Goal: Transaction & Acquisition: Purchase product/service

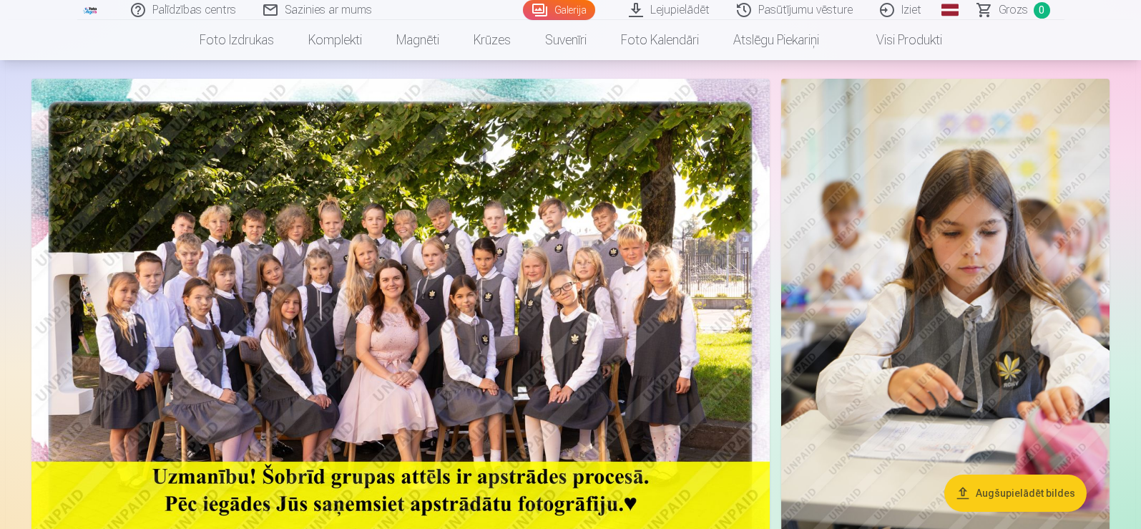
scroll to position [89, 0]
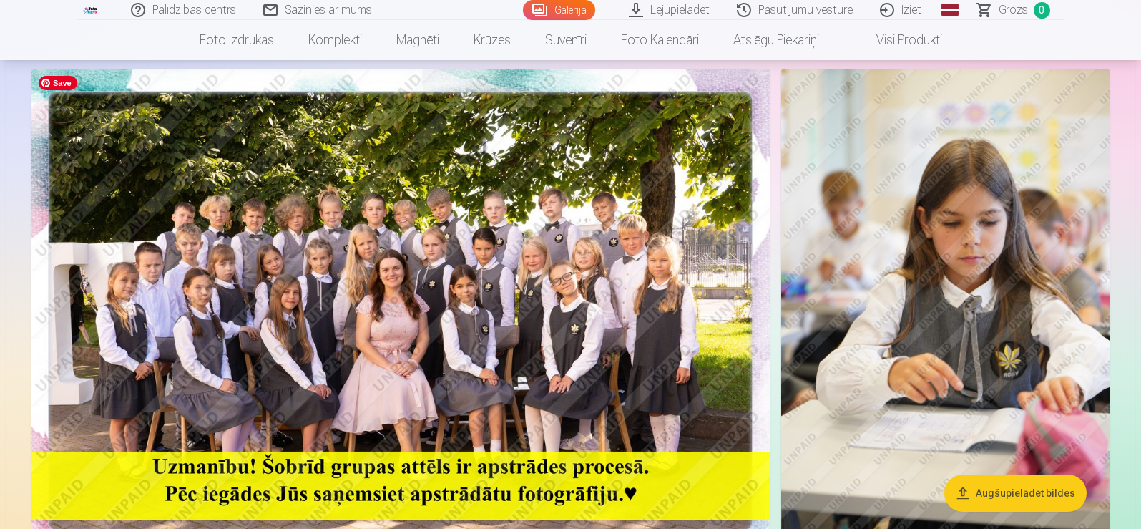
click at [303, 313] on img at bounding box center [400, 315] width 738 height 492
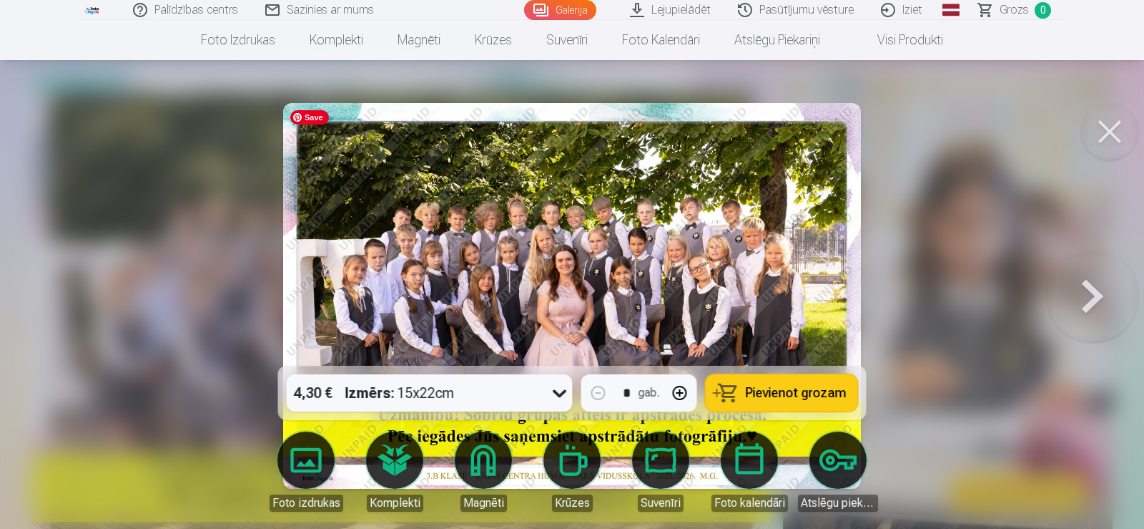
click at [732, 266] on img at bounding box center [572, 296] width 578 height 386
click at [772, 217] on img at bounding box center [572, 296] width 578 height 386
click at [1124, 148] on button at bounding box center [1109, 131] width 57 height 57
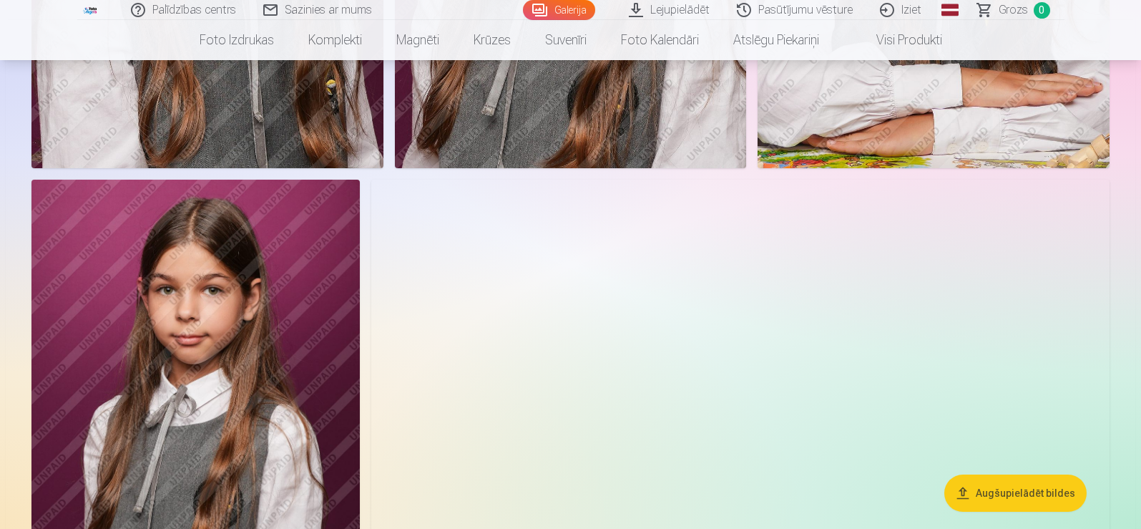
scroll to position [4180, 0]
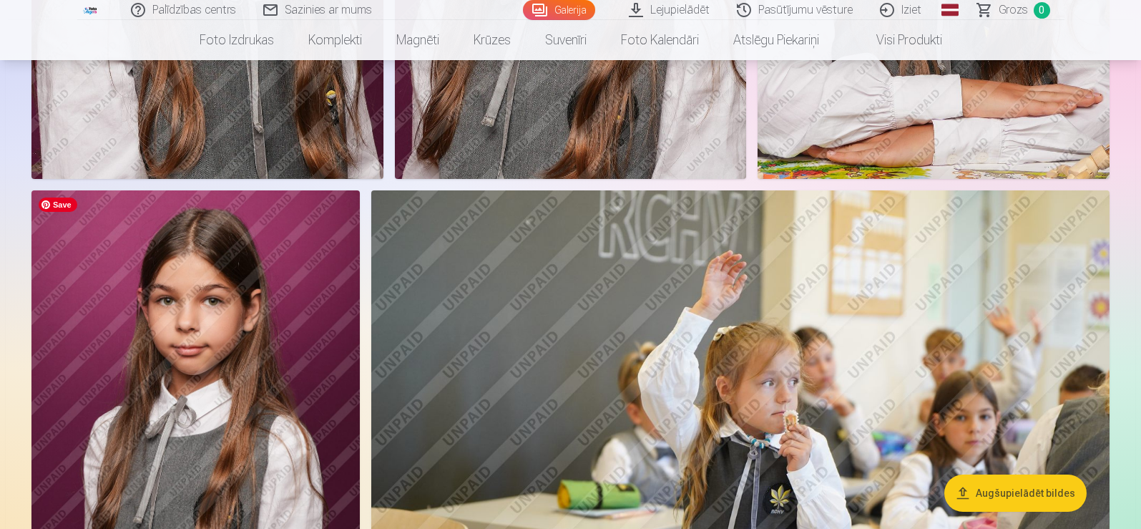
click at [126, 361] on img at bounding box center [195, 436] width 328 height 492
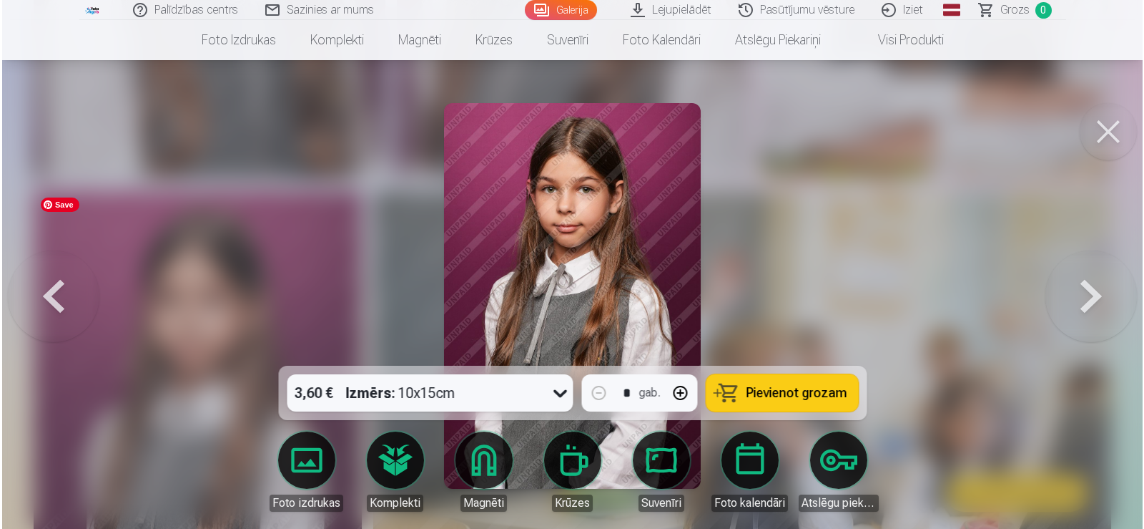
scroll to position [4192, 0]
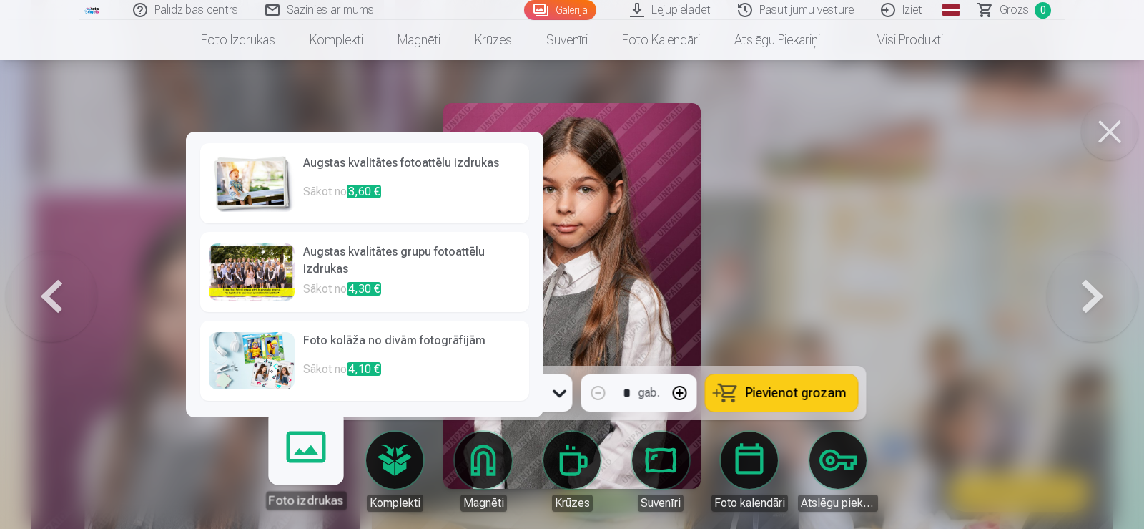
click at [312, 461] on link "Foto izdrukas" at bounding box center [306, 465] width 88 height 88
click at [328, 469] on link "Foto izdrukas" at bounding box center [306, 465] width 88 height 88
click at [373, 204] on p "Sākot no 3,60 €" at bounding box center [411, 197] width 217 height 29
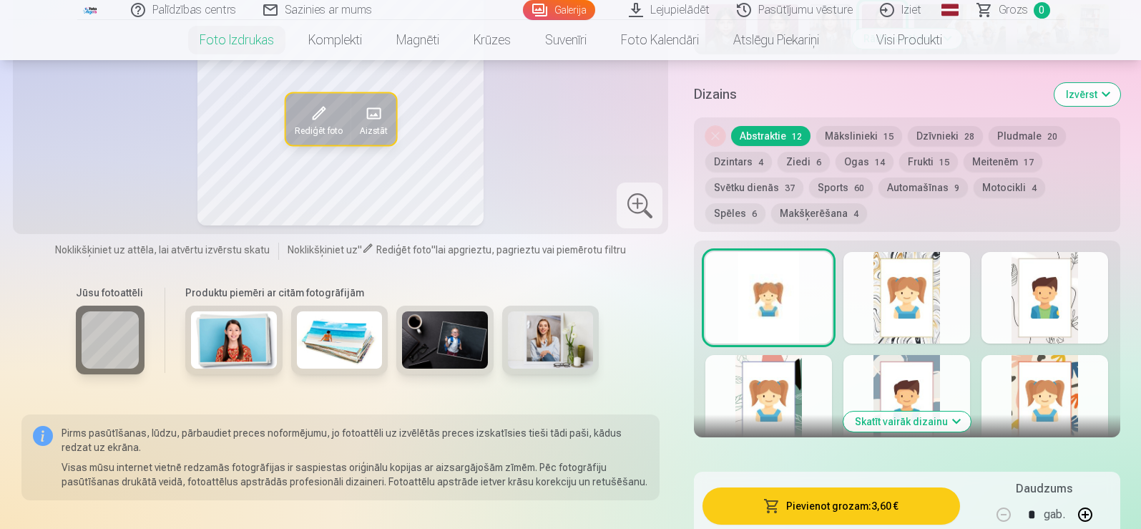
scroll to position [772, 0]
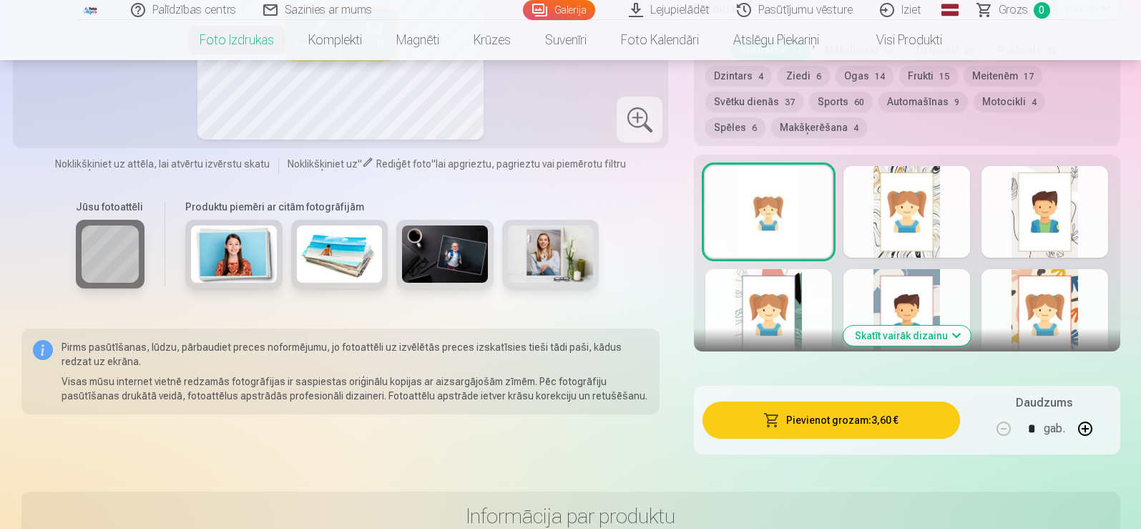
click at [901, 200] on div at bounding box center [906, 212] width 127 height 92
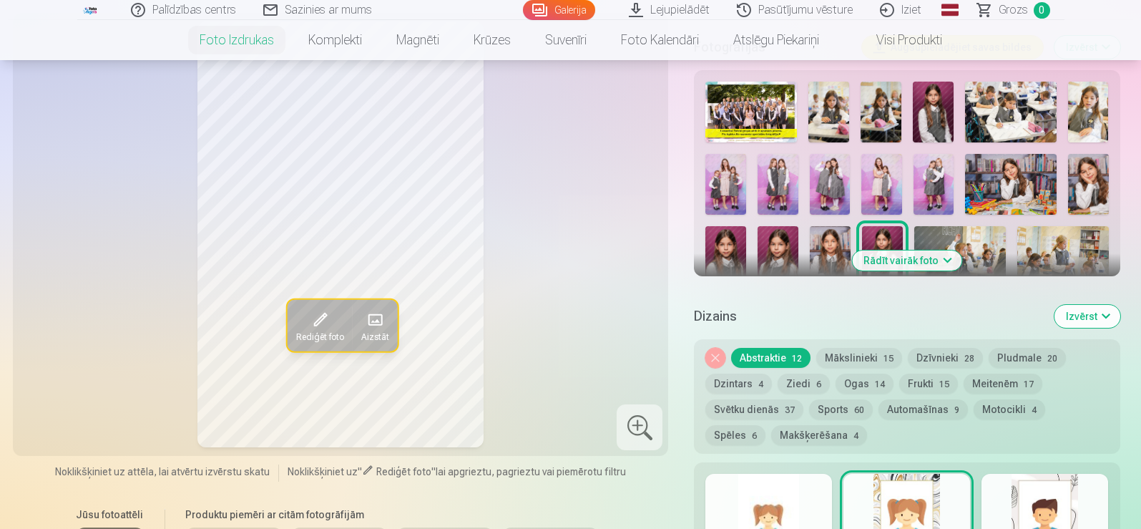
scroll to position [515, 0]
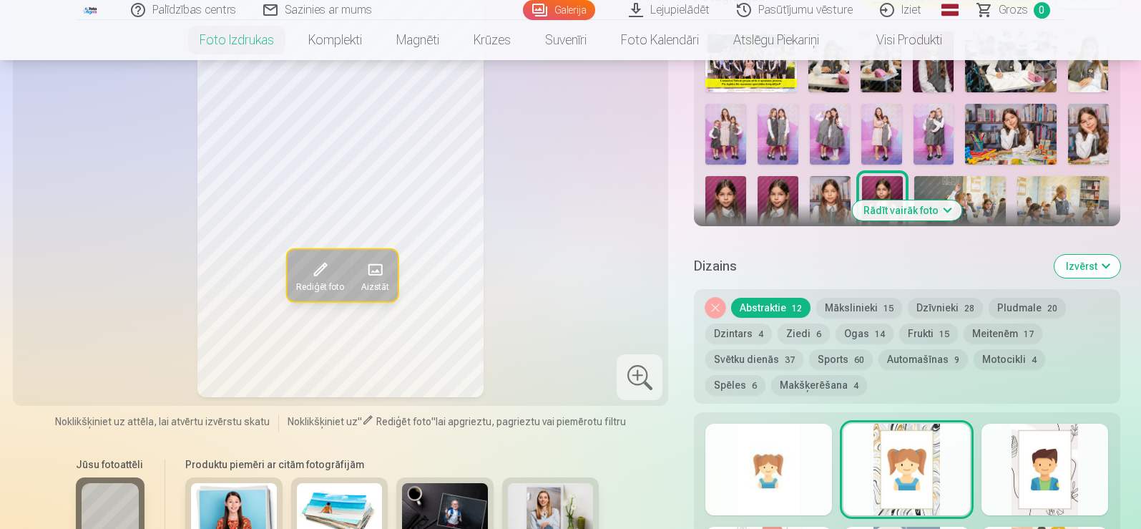
click at [931, 333] on button "Frukti 15" at bounding box center [928, 333] width 59 height 20
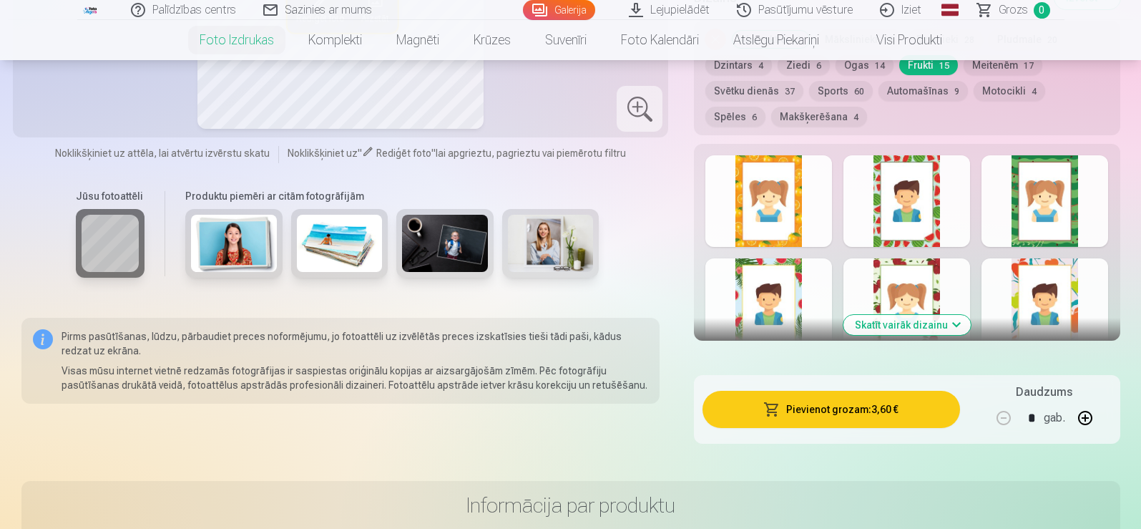
scroll to position [767, 0]
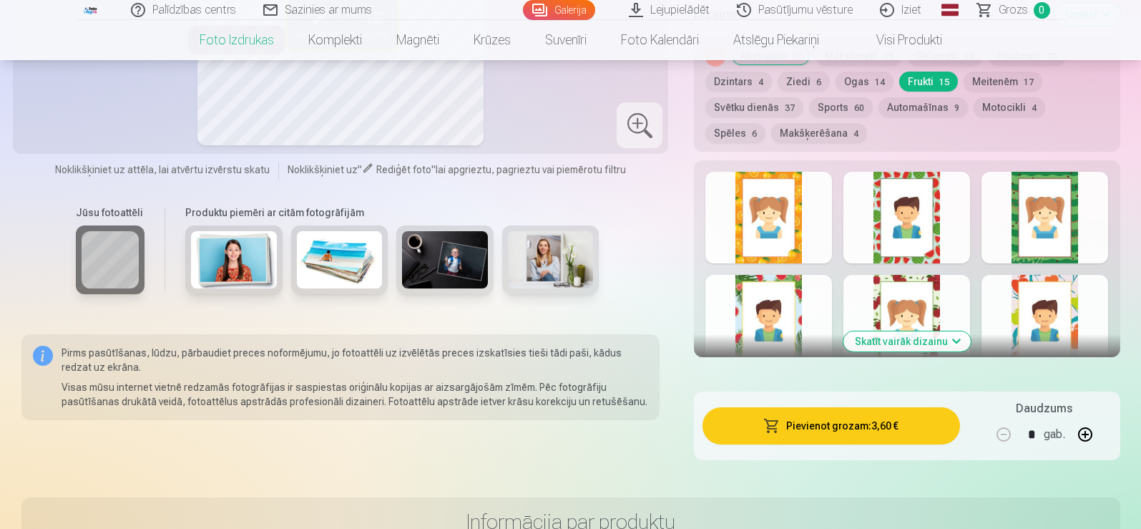
click at [917, 336] on button "Skatīt vairāk dizainu" at bounding box center [906, 341] width 127 height 20
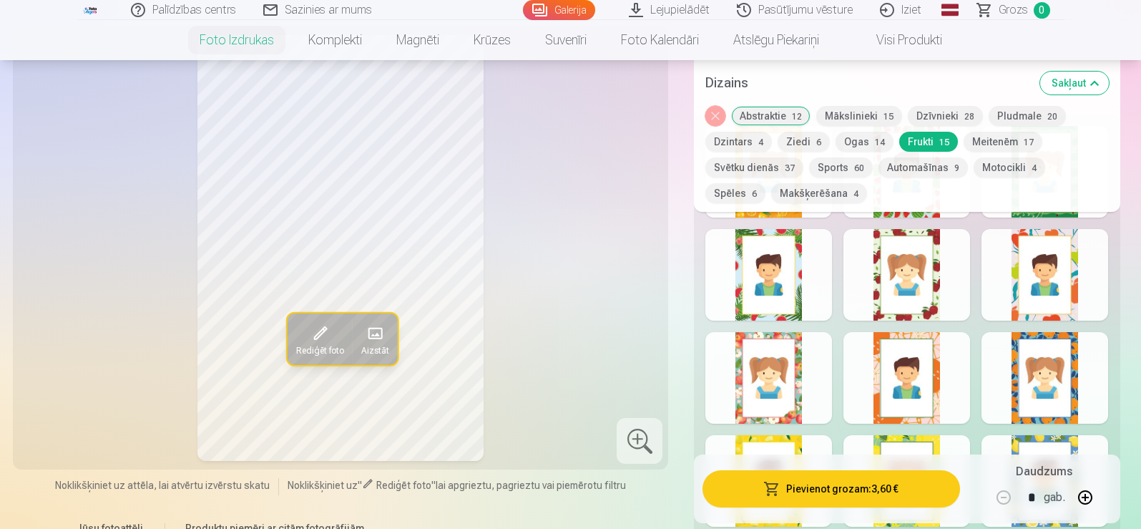
scroll to position [918, 0]
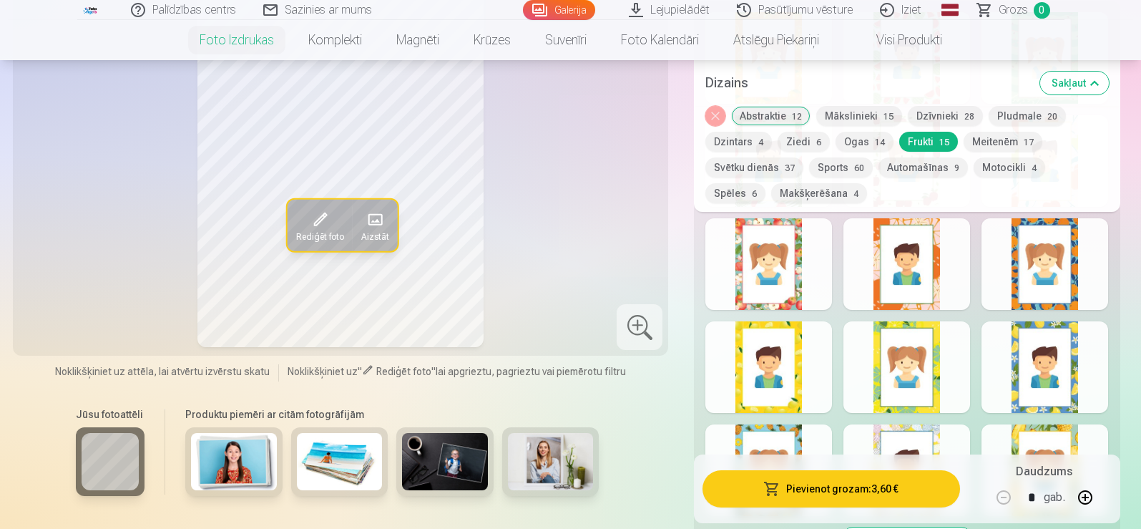
click at [836, 176] on button "Sports 60" at bounding box center [841, 167] width 64 height 20
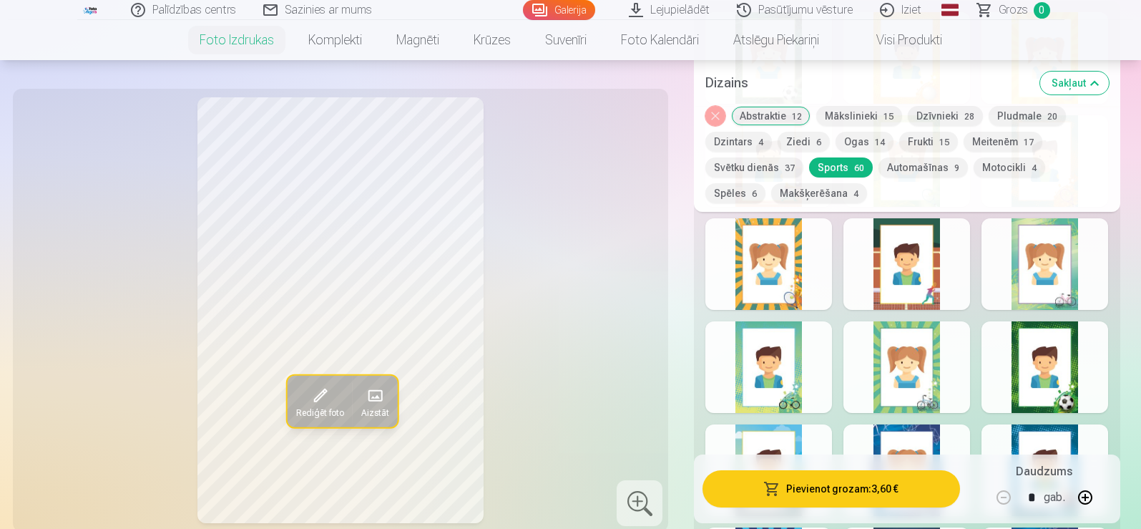
click at [1009, 119] on button "Pludmale 20" at bounding box center [1027, 116] width 77 height 20
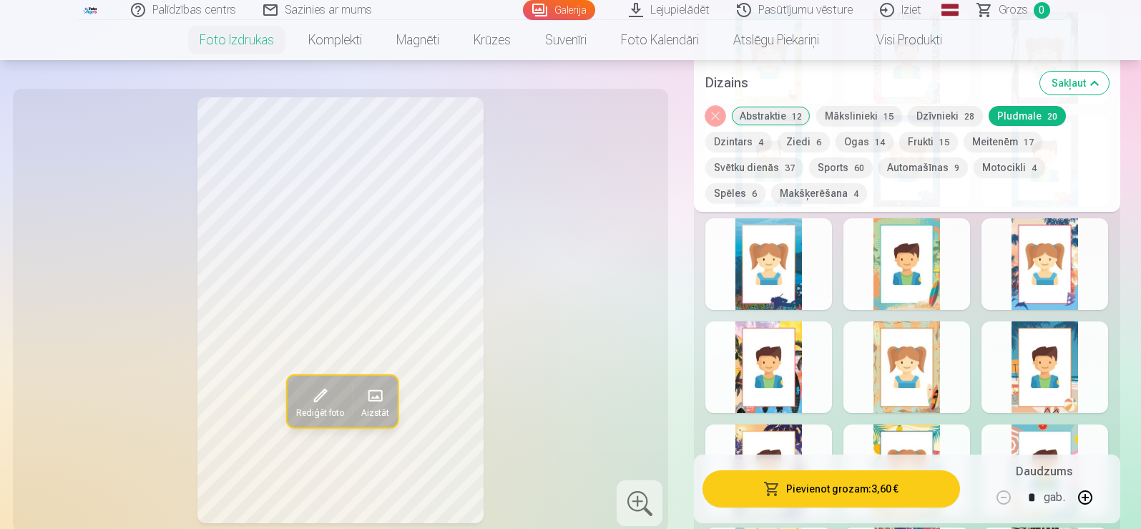
click at [1049, 270] on div at bounding box center [1044, 264] width 127 height 92
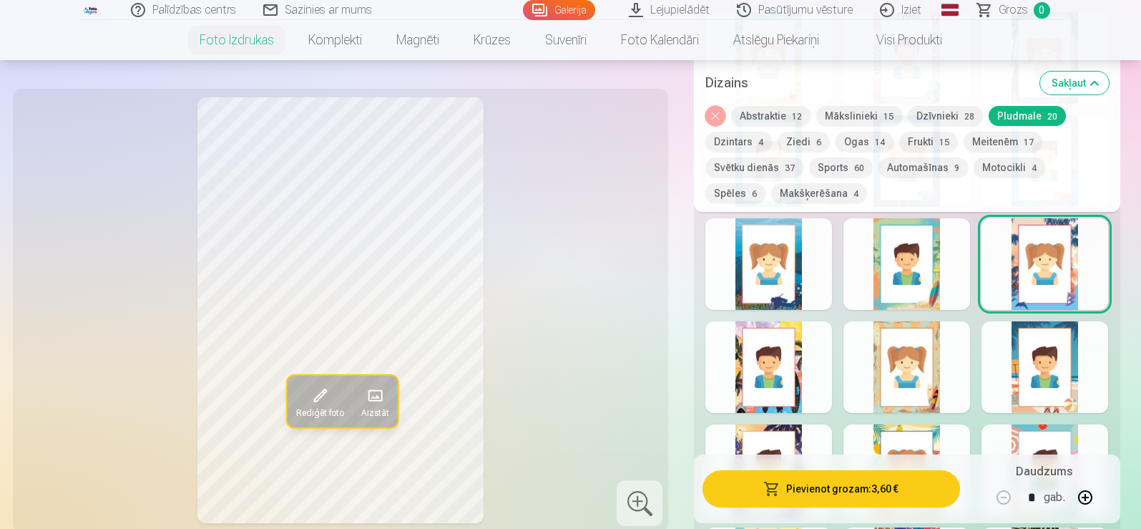
click at [918, 172] on button "Automašīnas 9" at bounding box center [922, 167] width 89 height 20
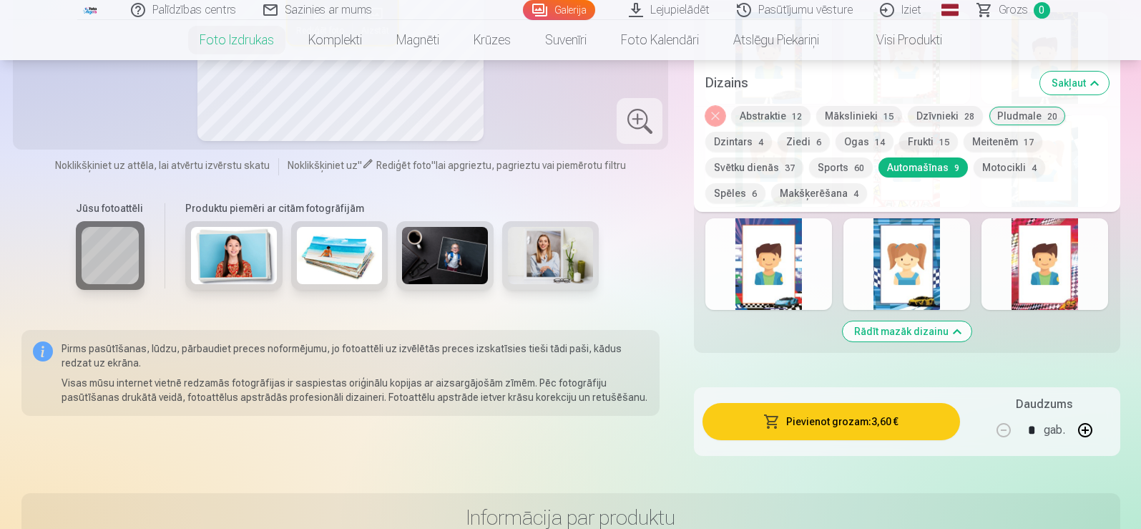
click at [871, 327] on button "Rādīt mazāk dizainu" at bounding box center [907, 331] width 129 height 20
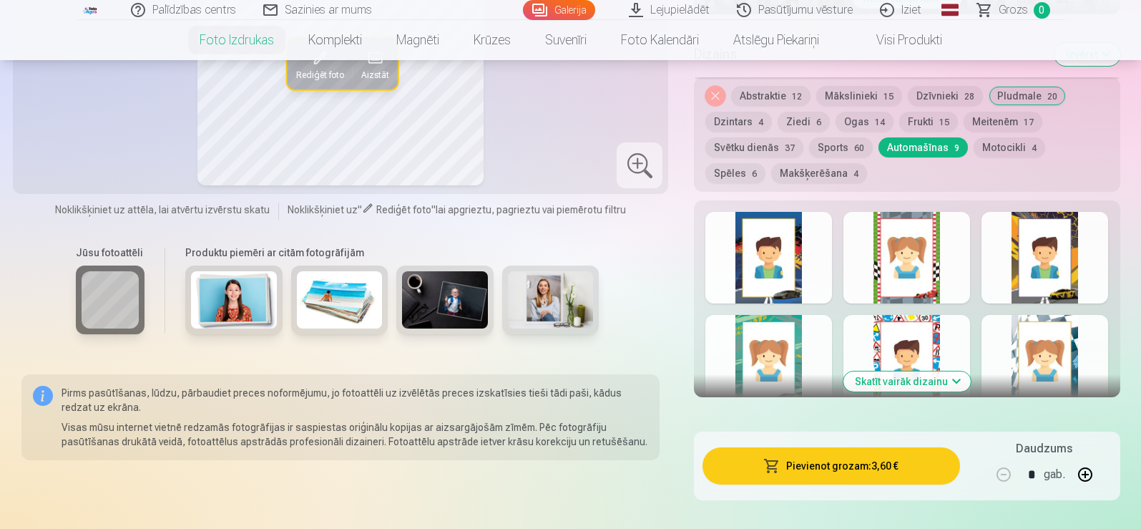
scroll to position [681, 0]
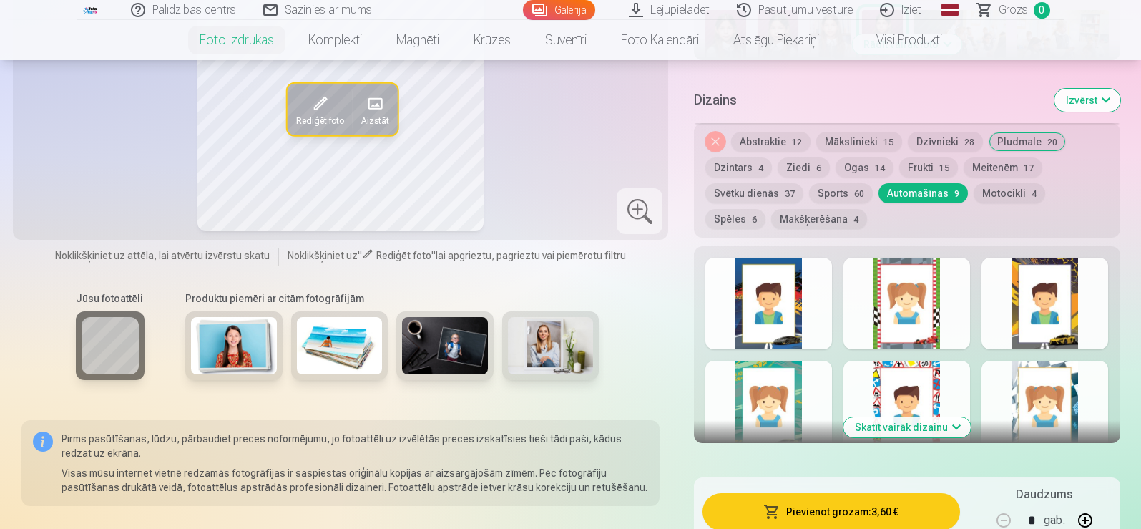
click at [873, 431] on button "Skatīt vairāk dizainu" at bounding box center [906, 427] width 127 height 20
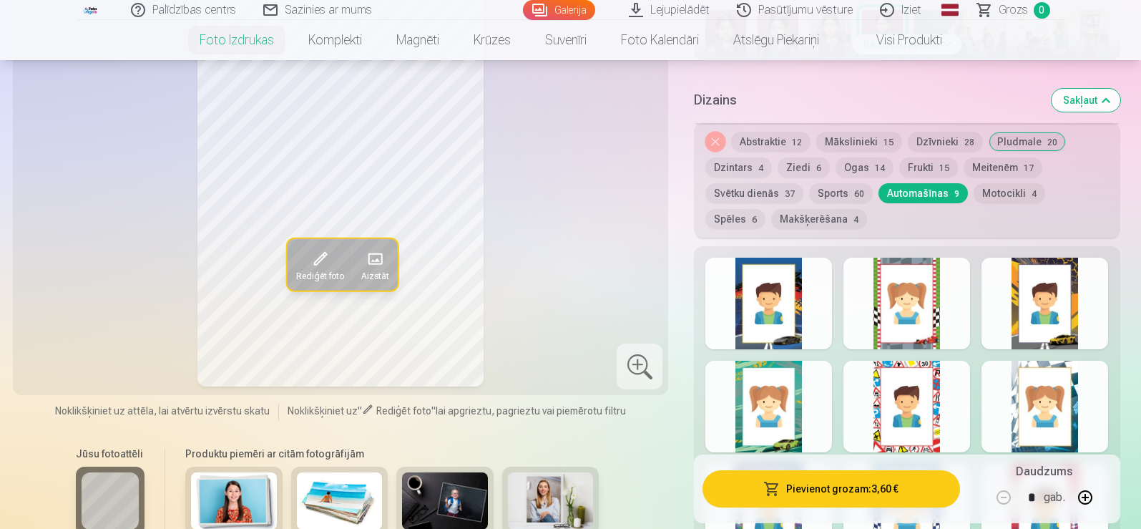
click at [917, 431] on div at bounding box center [906, 406] width 127 height 92
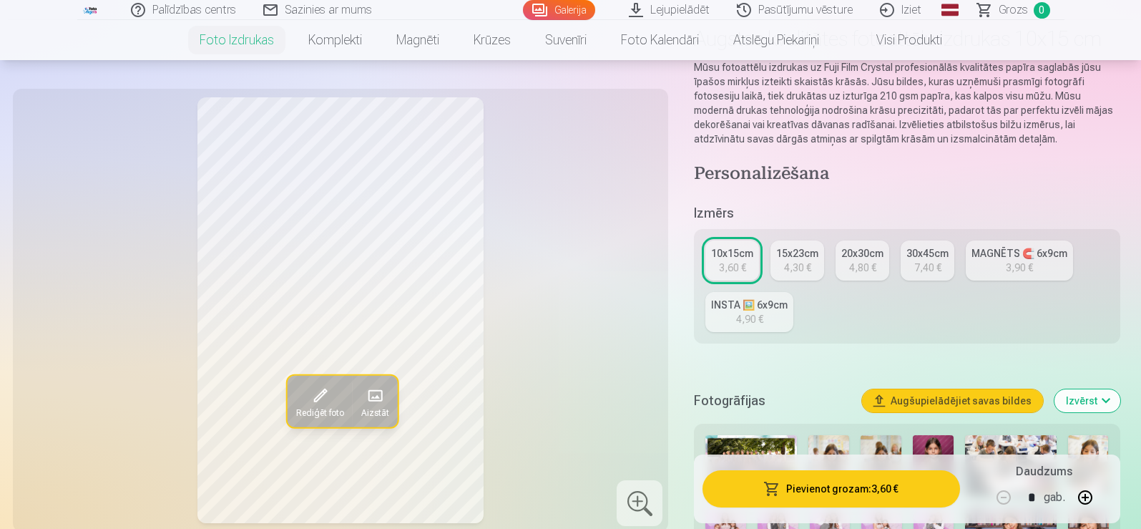
scroll to position [0, 0]
